Goal: Find specific page/section: Find specific page/section

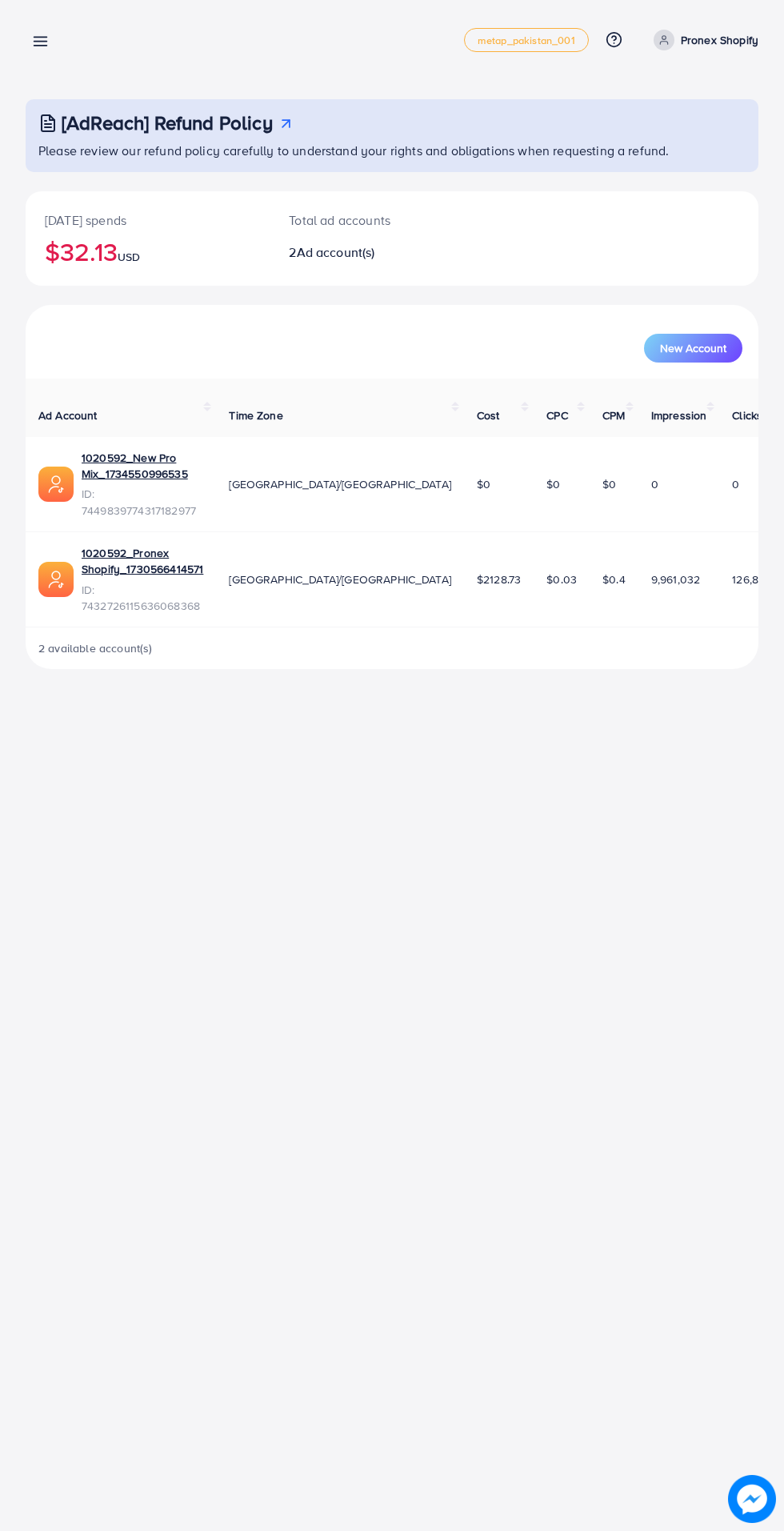
click at [35, 39] on icon at bounding box center [40, 41] width 17 height 17
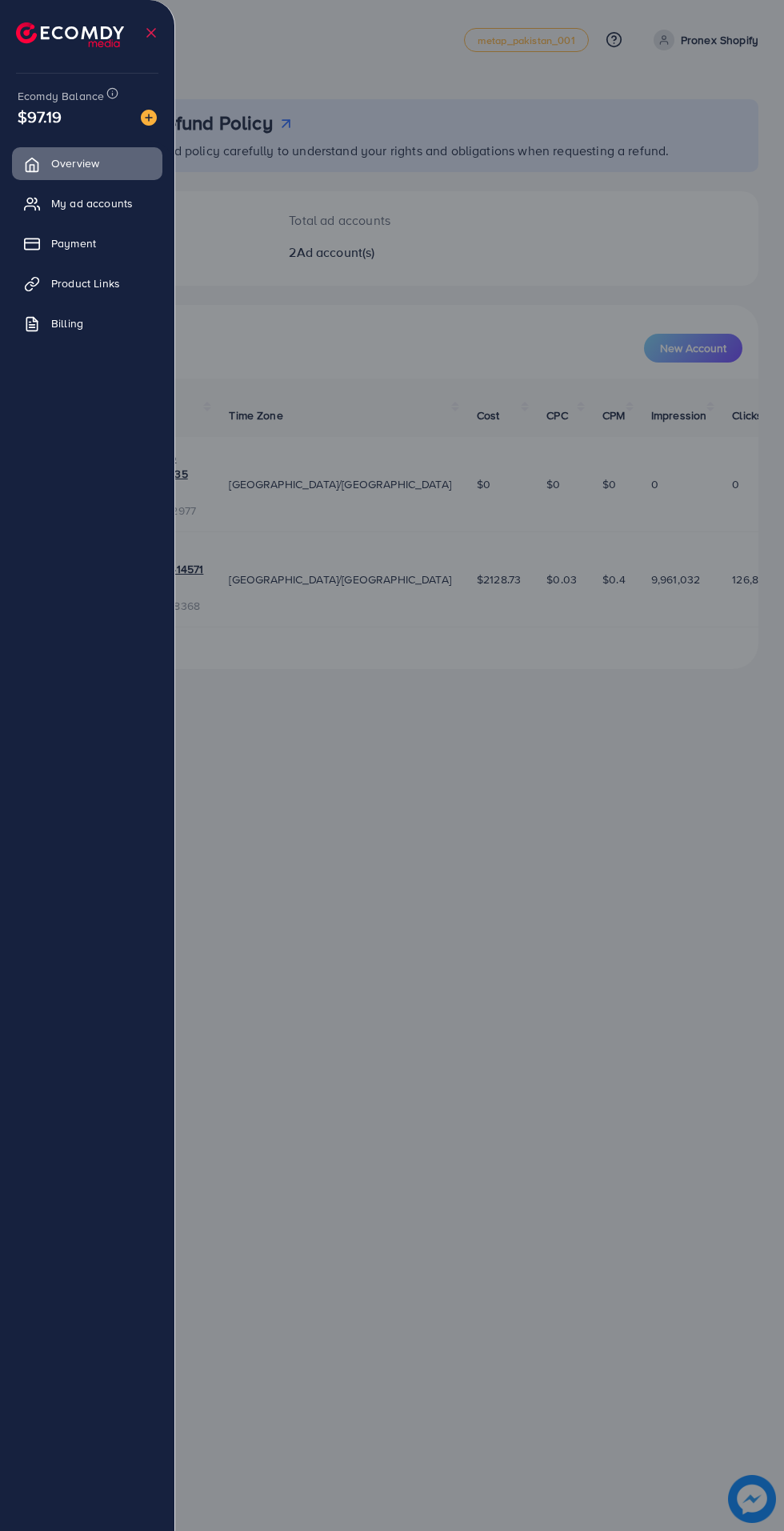
click at [80, 201] on span "My ad accounts" at bounding box center [92, 204] width 82 height 16
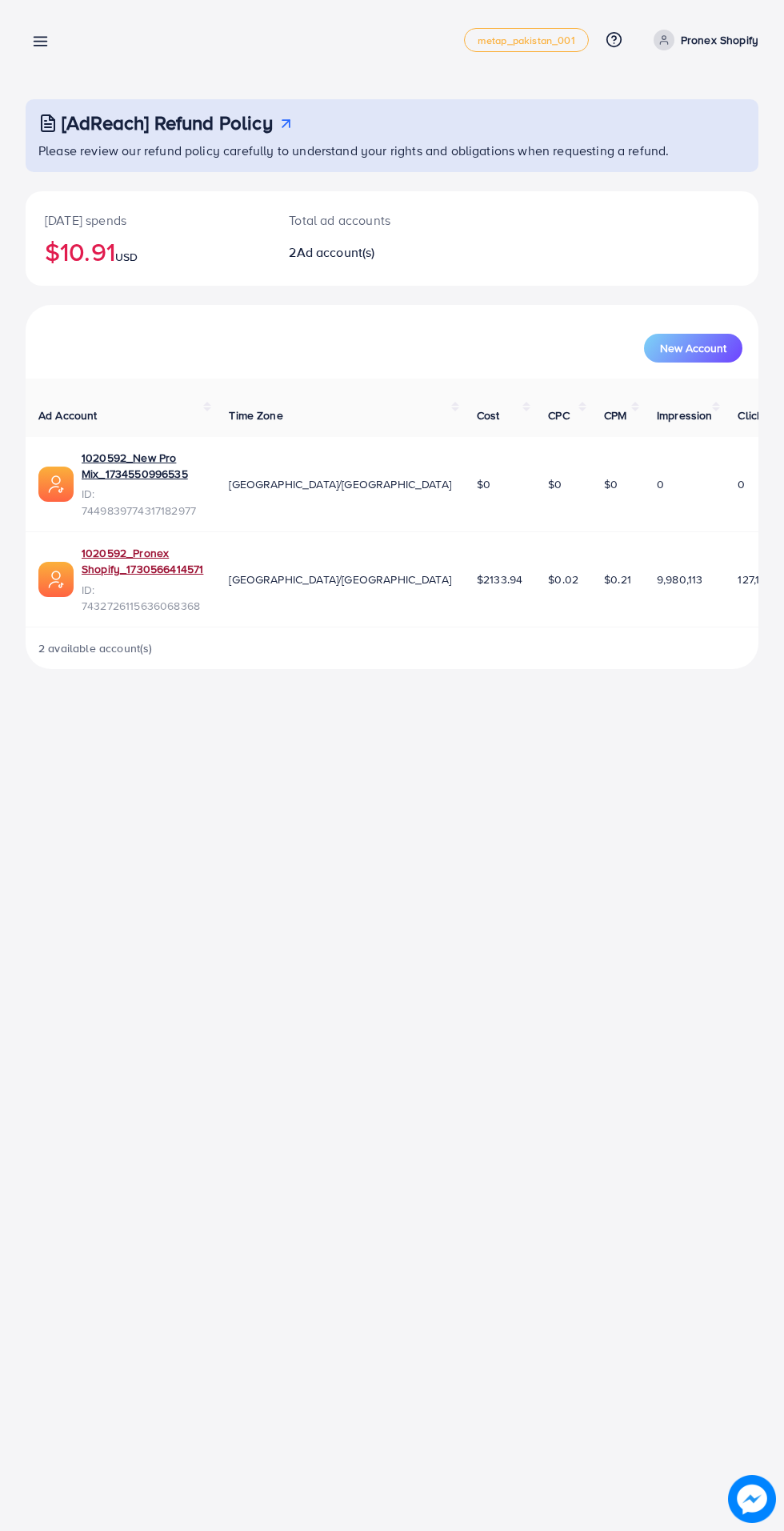
click at [147, 545] on link "1020592_Pronex Shopify_1730566414571" at bounding box center [143, 561] width 122 height 33
